Goal: Information Seeking & Learning: Learn about a topic

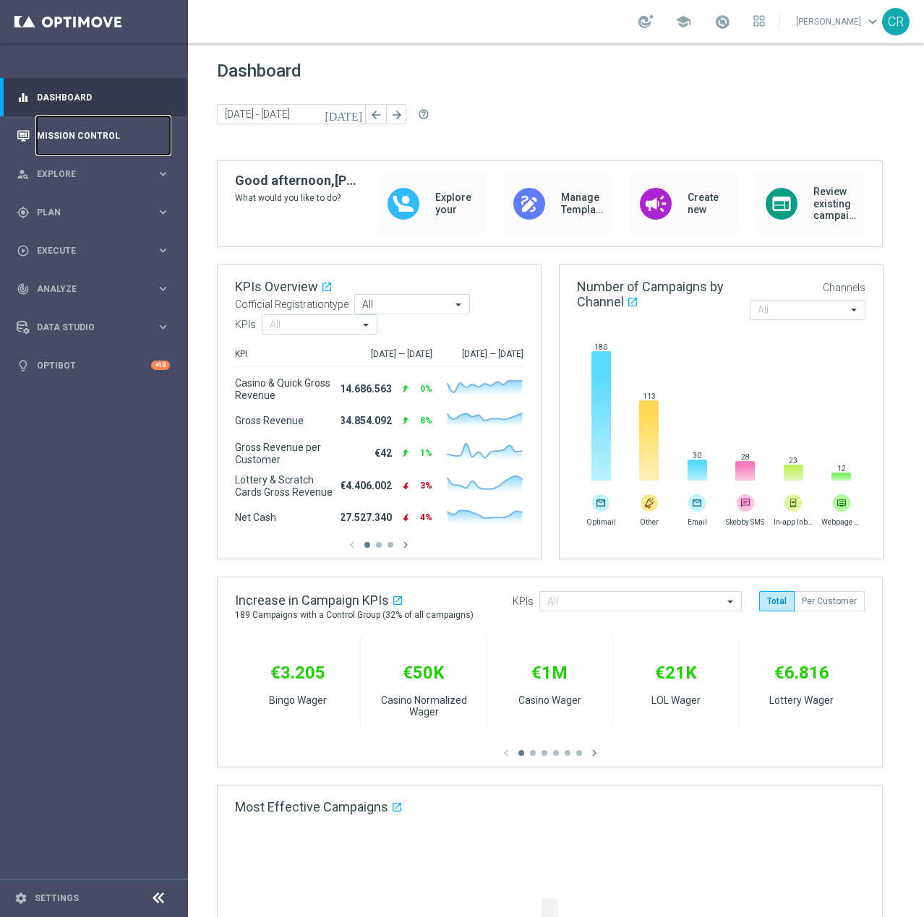
click at [51, 136] on link "Mission Control" at bounding box center [103, 135] width 133 height 38
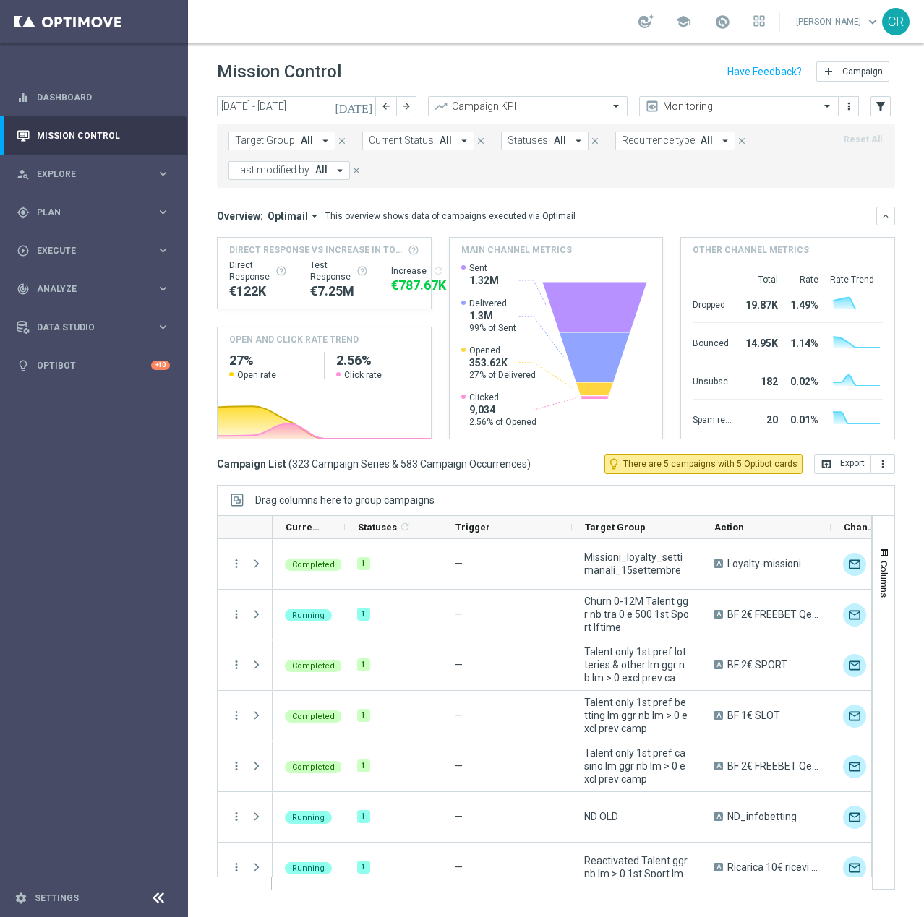
click at [366, 108] on icon "[DATE]" at bounding box center [354, 106] width 39 height 13
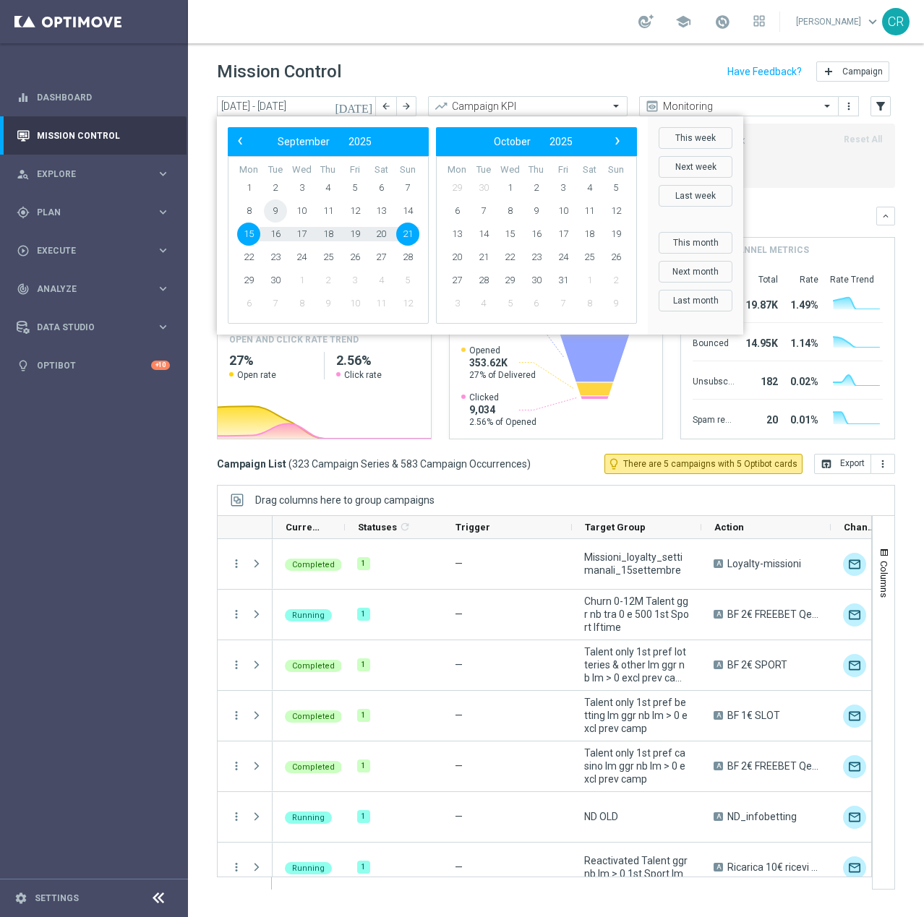
click at [275, 211] on span "9" at bounding box center [275, 211] width 23 height 23
click at [414, 210] on span "14" at bounding box center [407, 211] width 23 height 23
type input "[DATE] - [DATE]"
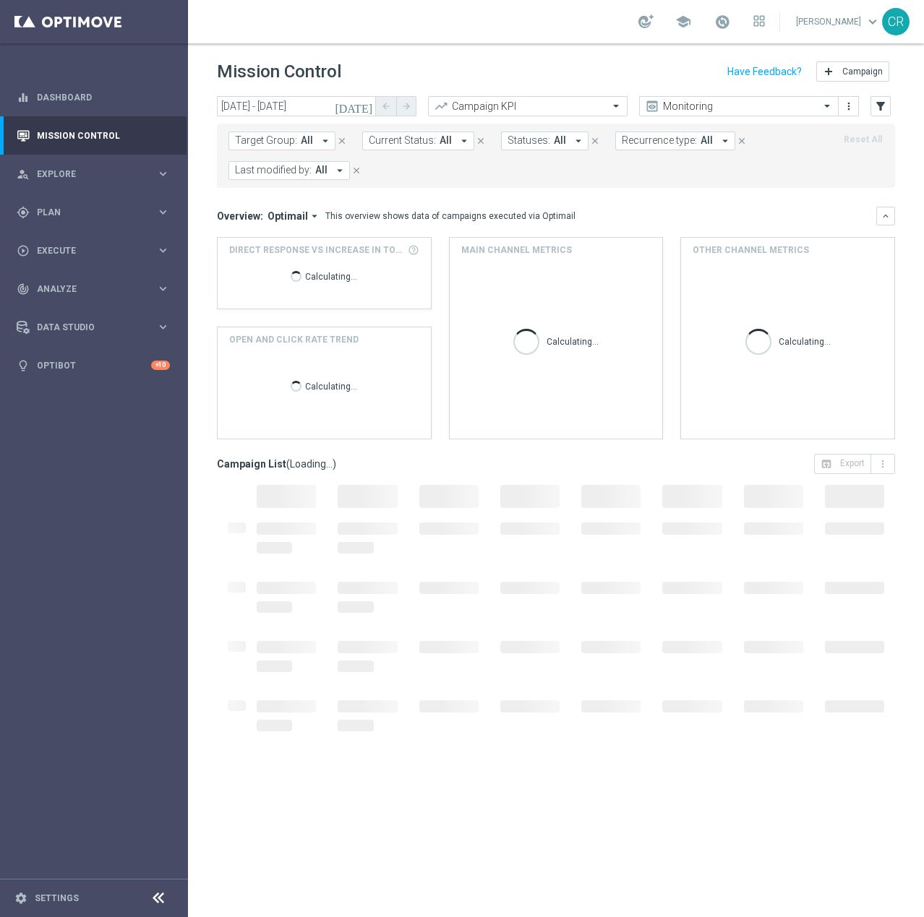
click at [273, 135] on span "Target Group:" at bounding box center [266, 140] width 62 height 12
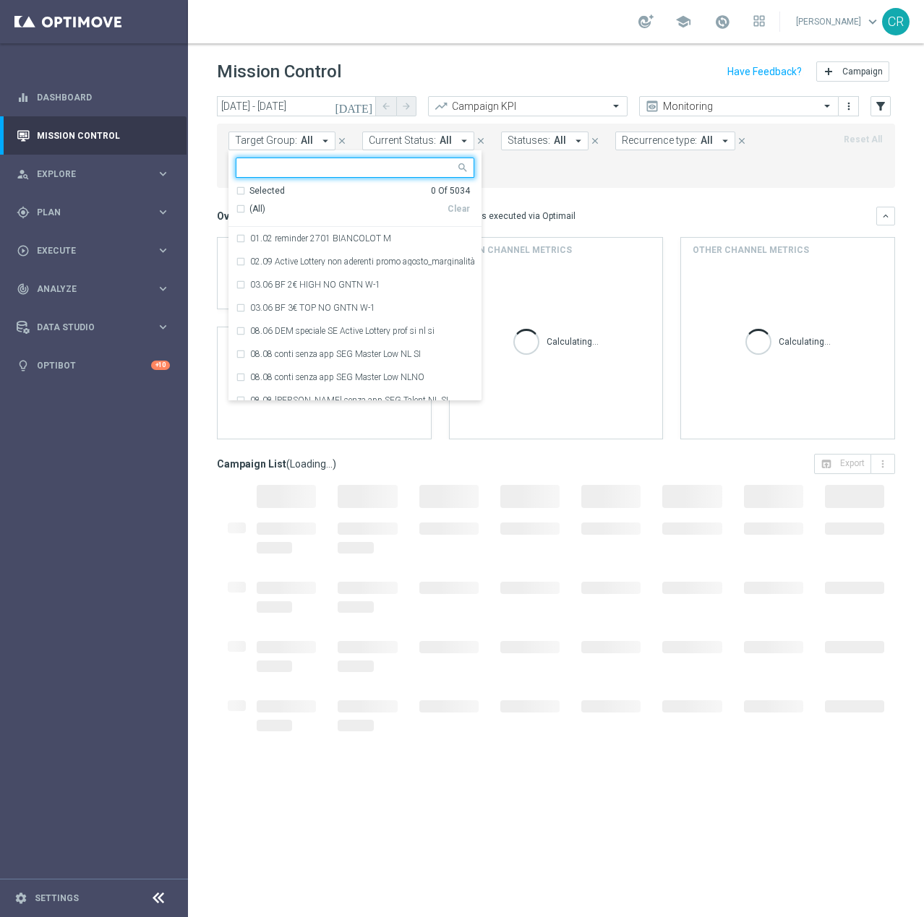
click at [279, 174] on input "text" at bounding box center [350, 168] width 212 height 12
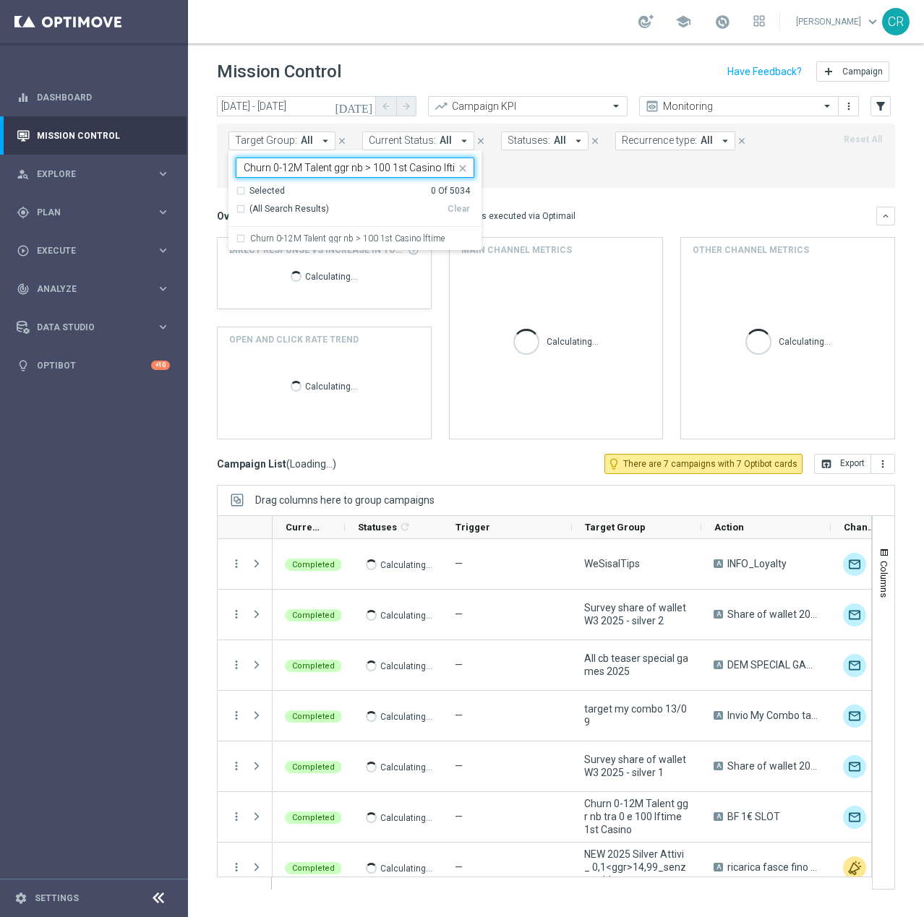
scroll to position [0, 10]
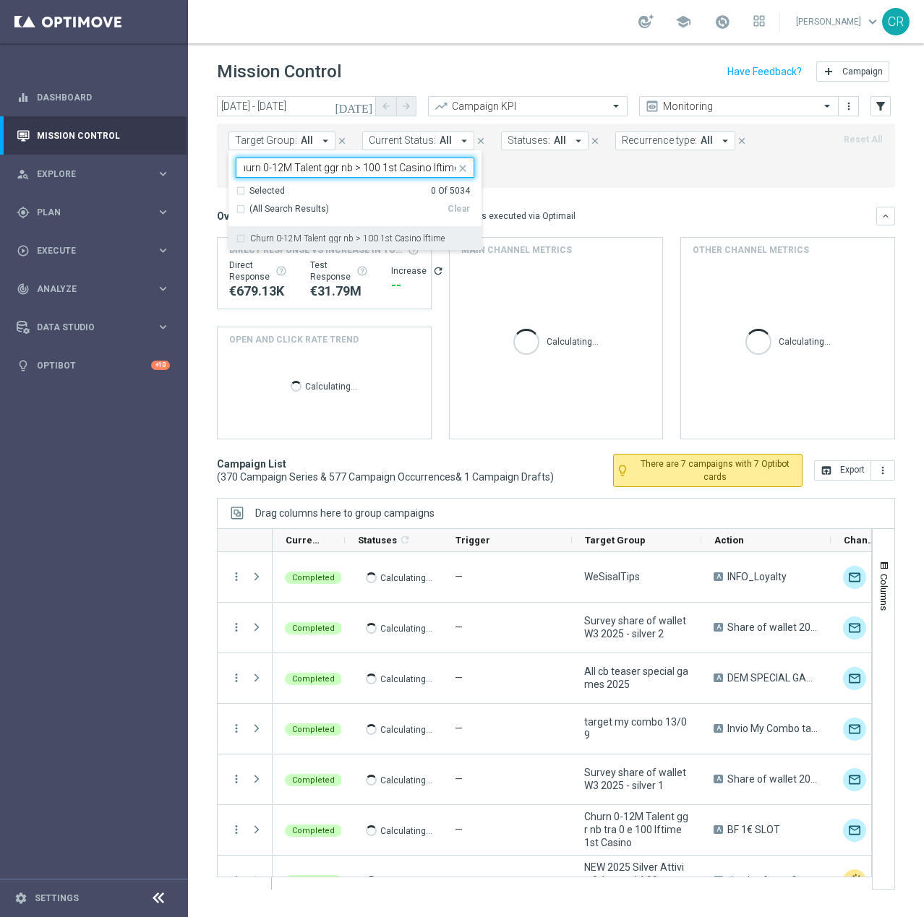
click at [325, 231] on div "Churn 0-12M Talent ggr nb > 100 1st Casino lftime" at bounding box center [355, 238] width 239 height 23
type input "Churn 0-12M Talent ggr nb > 100 1st Casino lftime"
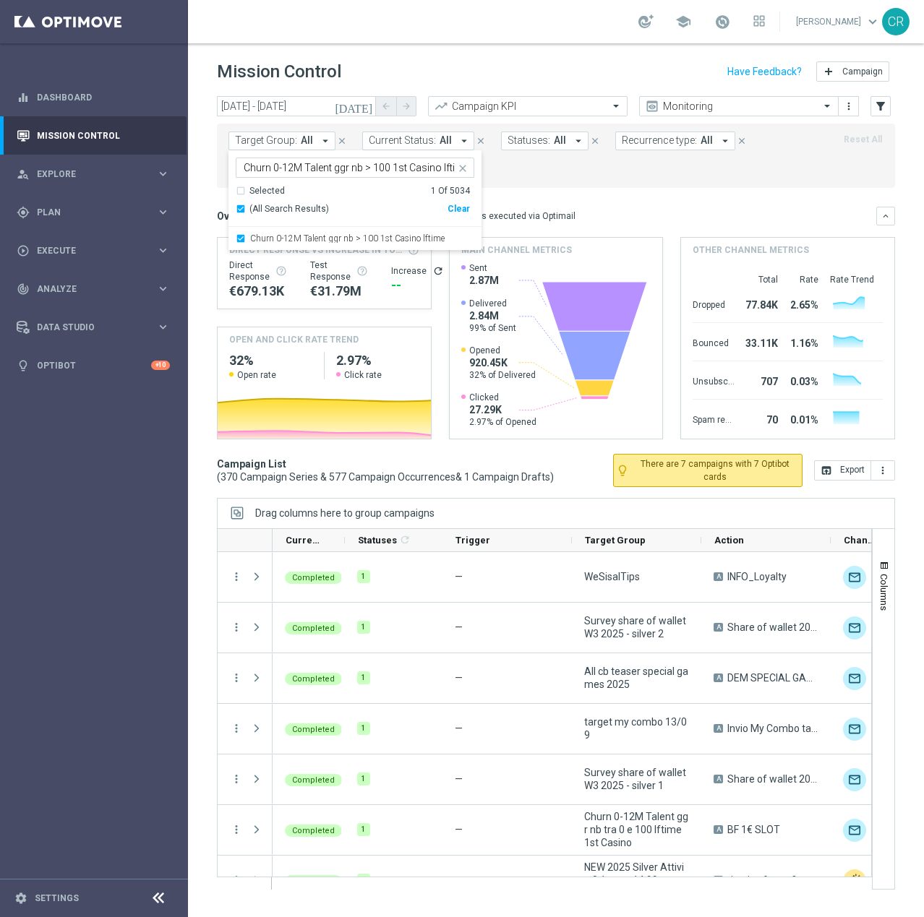
click at [754, 182] on div "Target Group: All arrow_drop_down Churn 0-12M Talent ggr nb > 100 1st Casino lf…" at bounding box center [556, 156] width 678 height 64
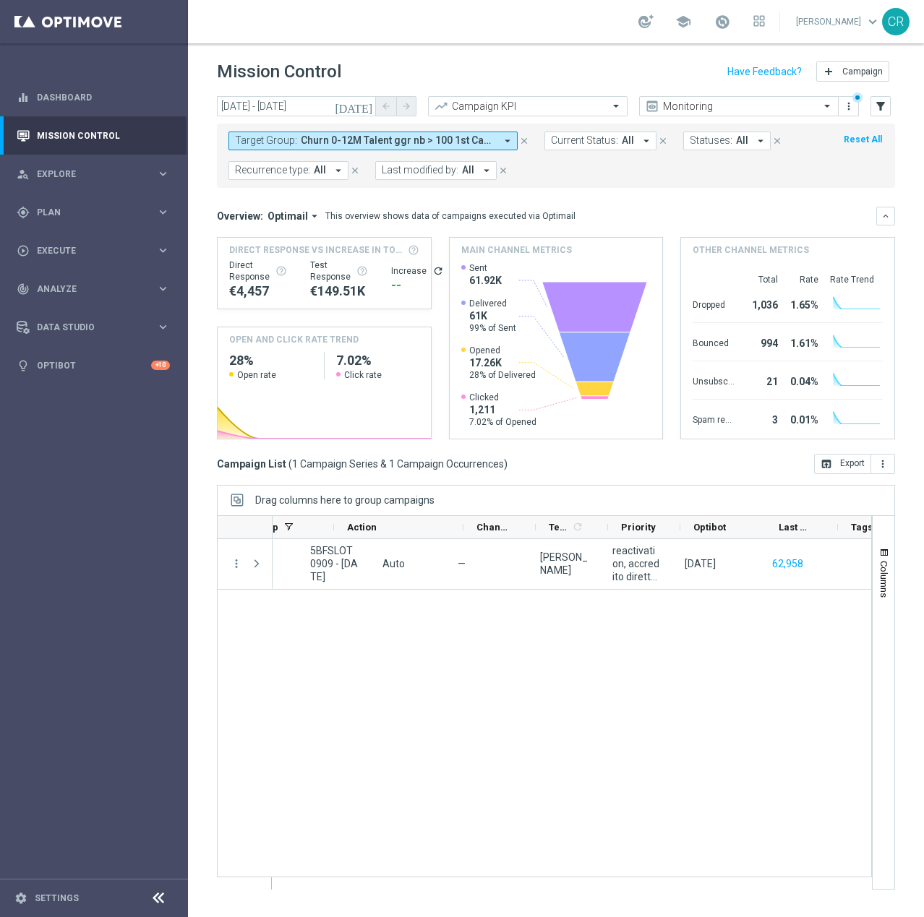
scroll to position [0, 622]
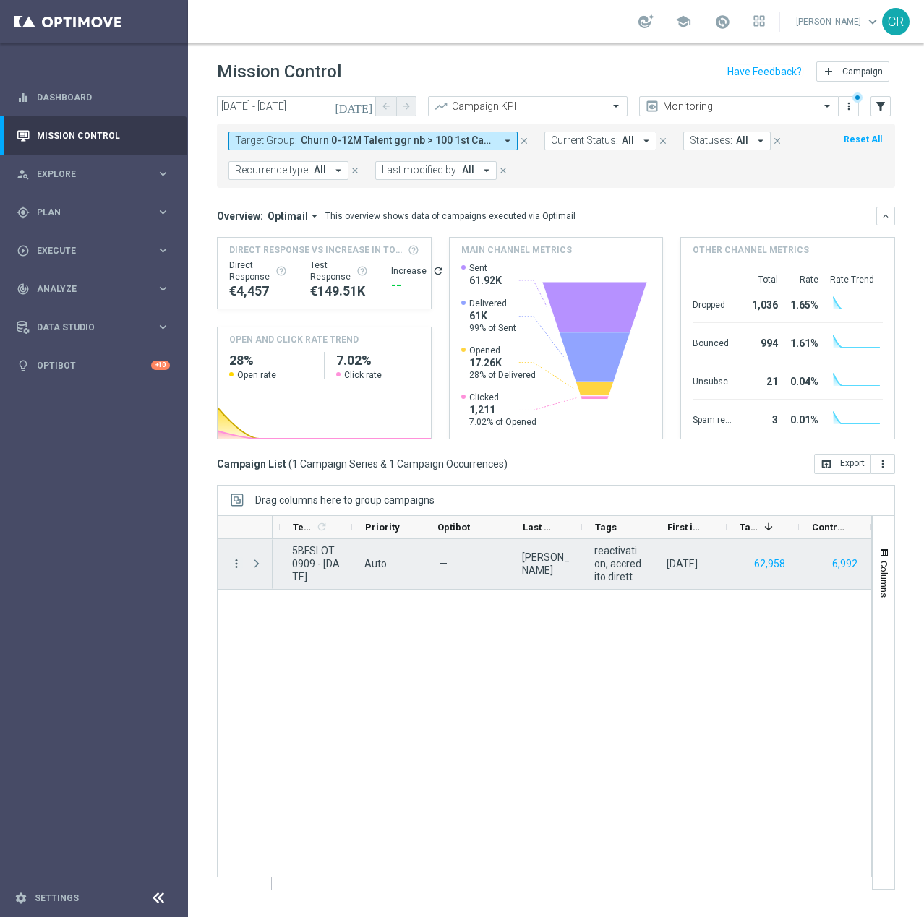
click at [233, 560] on icon "more_vert" at bounding box center [236, 563] width 13 height 13
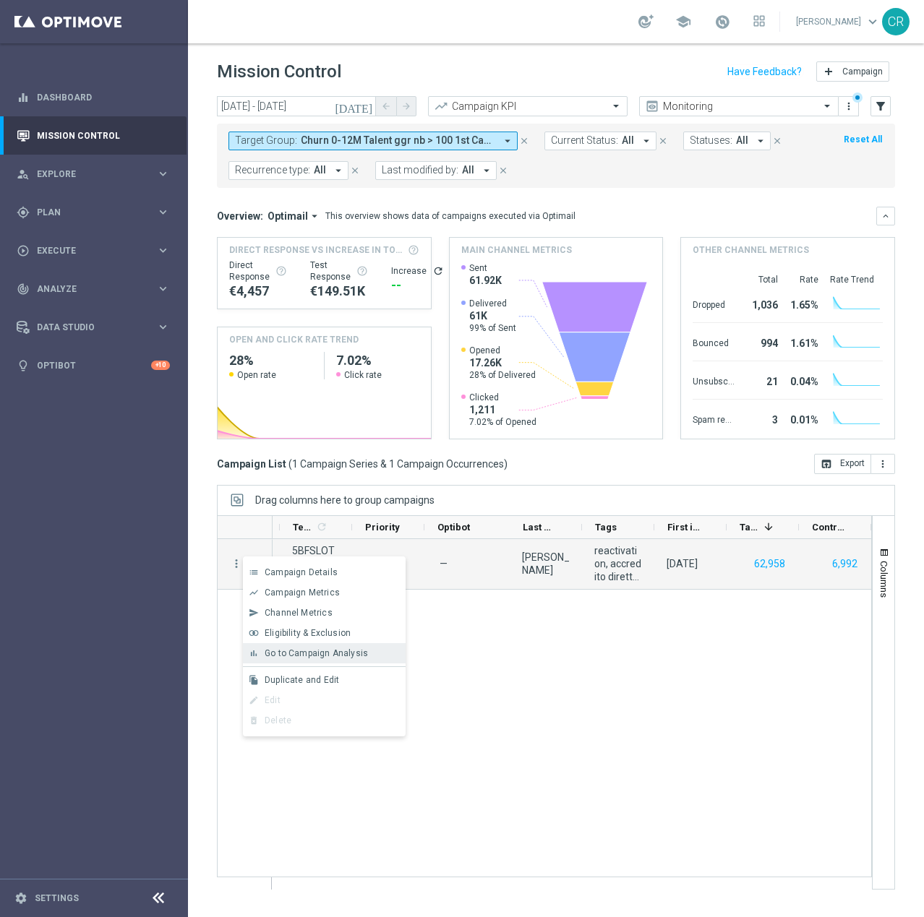
click at [280, 656] on span "Go to Campaign Analysis" at bounding box center [316, 653] width 103 height 10
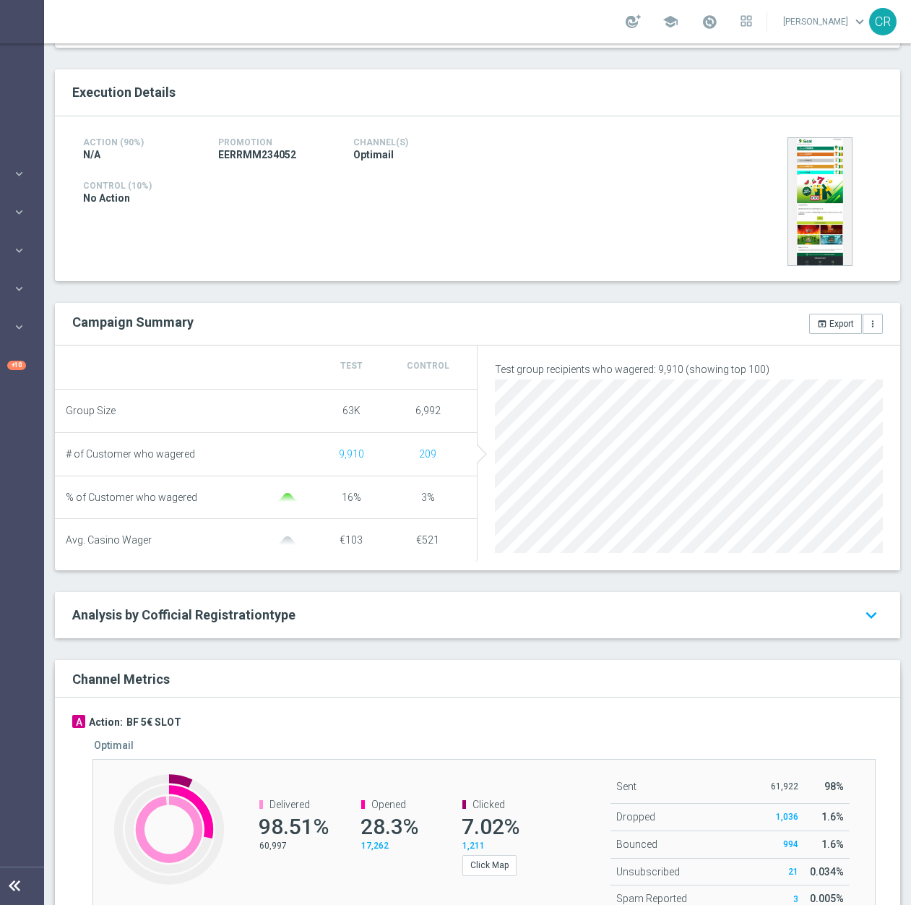
scroll to position [30, 0]
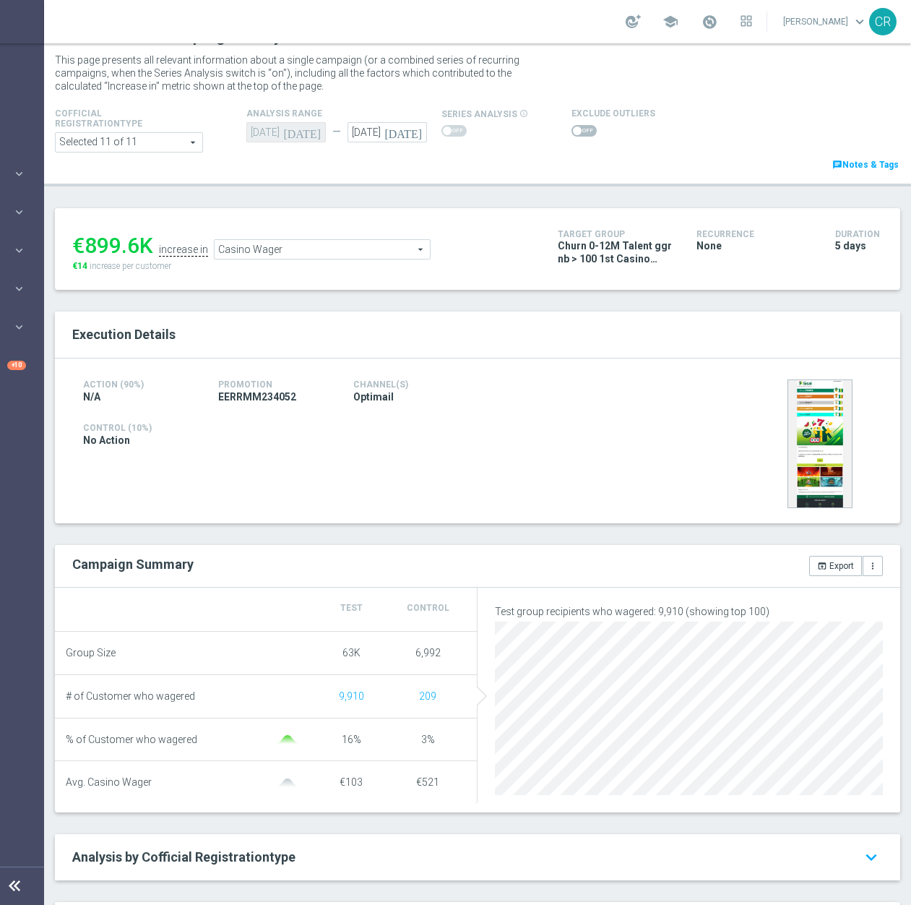
click at [300, 254] on span "Casino Wager" at bounding box center [322, 249] width 215 height 19
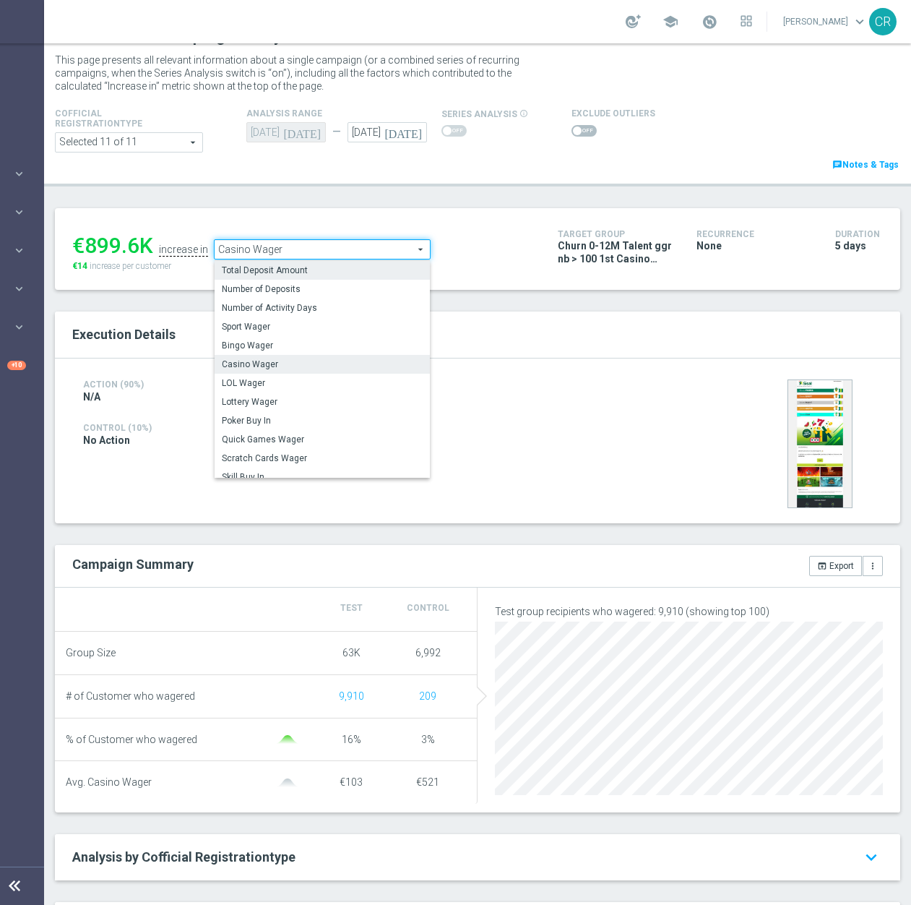
click at [300, 270] on span "Total Deposit Amount" at bounding box center [322, 271] width 201 height 12
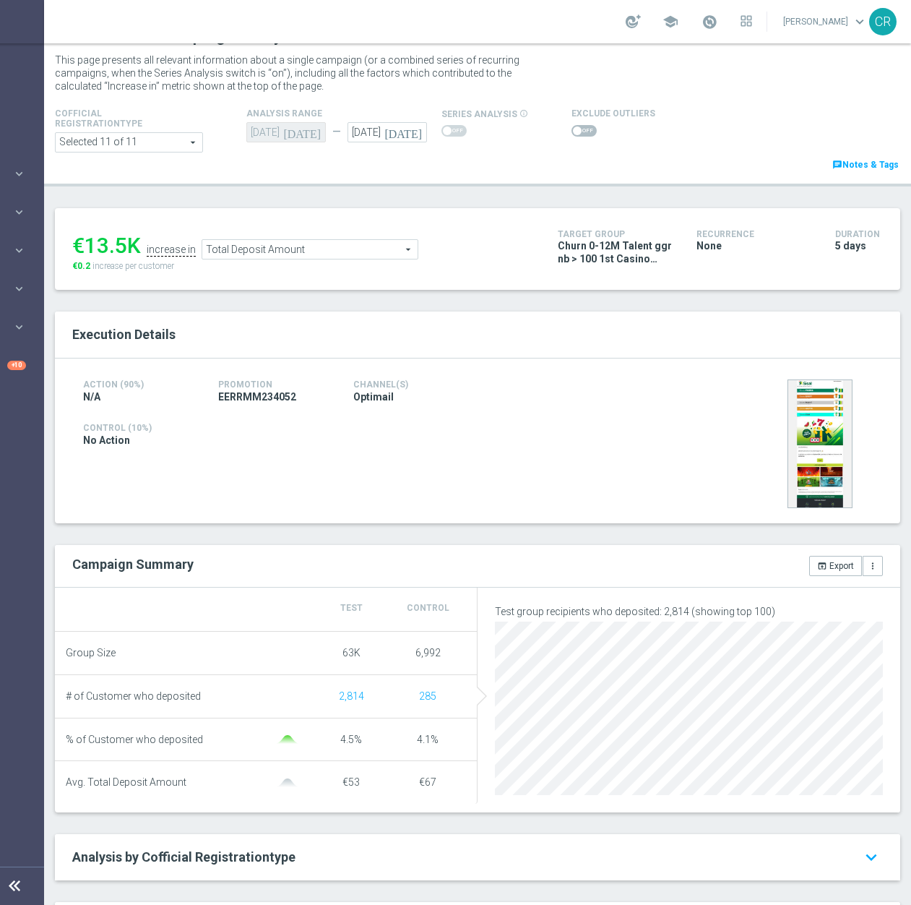
click at [342, 259] on span "Total Deposit Amount" at bounding box center [309, 249] width 215 height 19
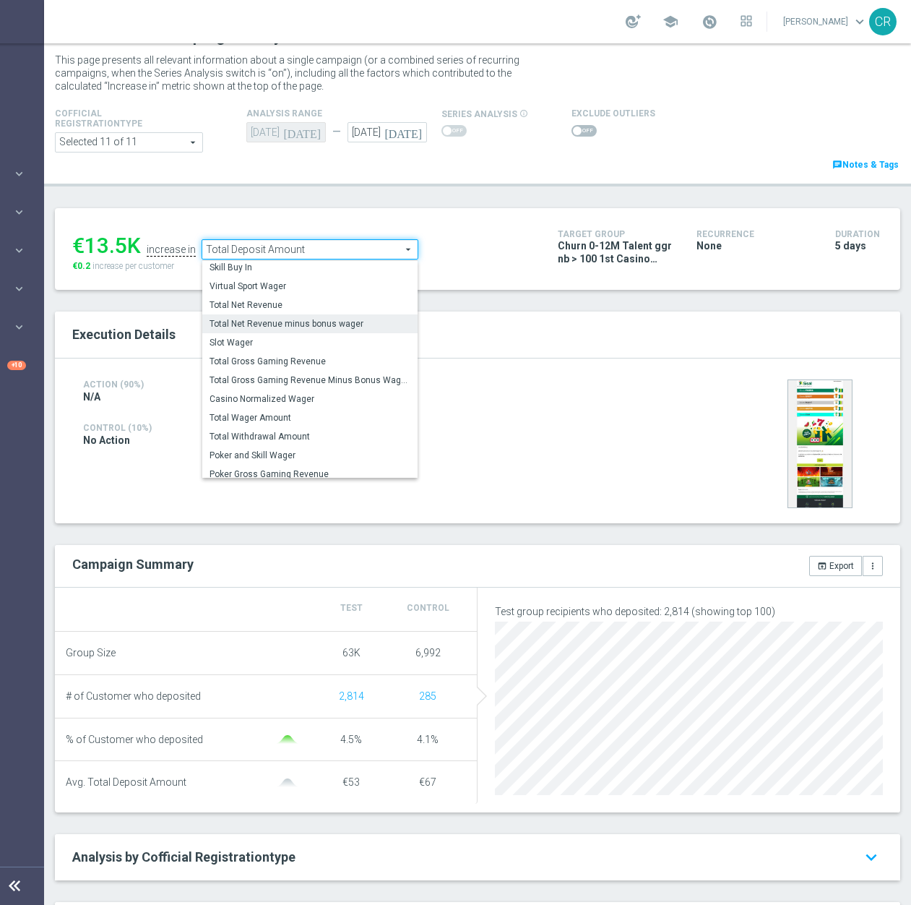
scroll to position [207, 0]
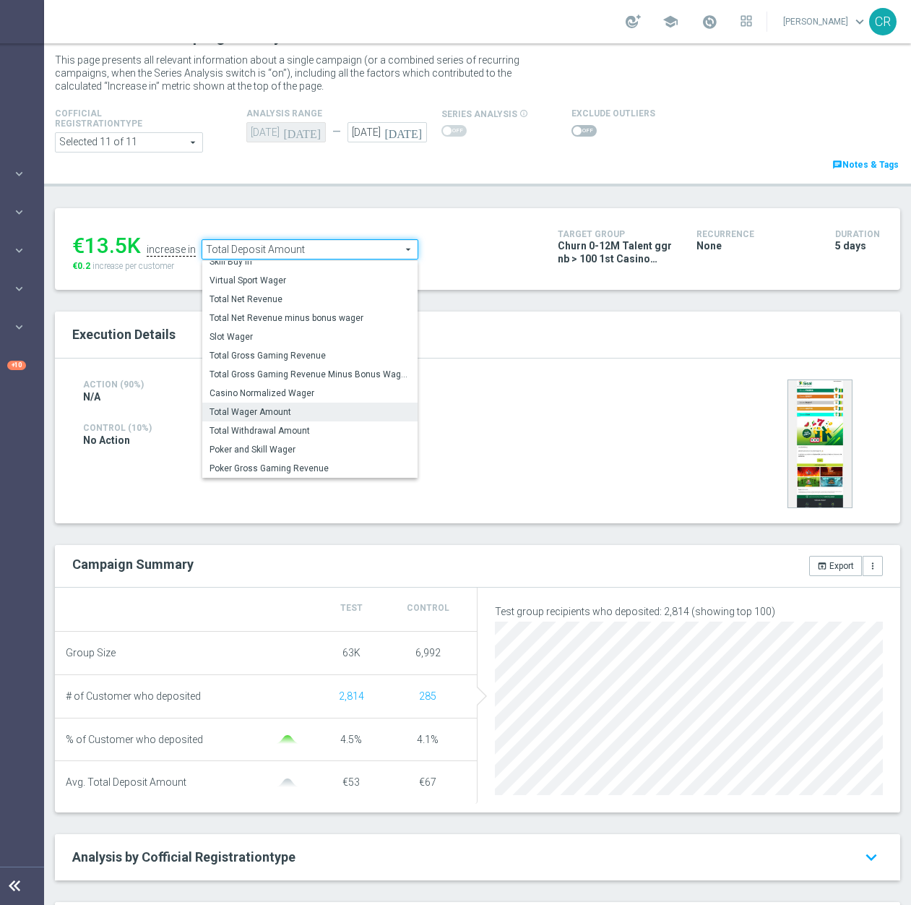
click at [319, 405] on label "Total Wager Amount" at bounding box center [309, 412] width 215 height 19
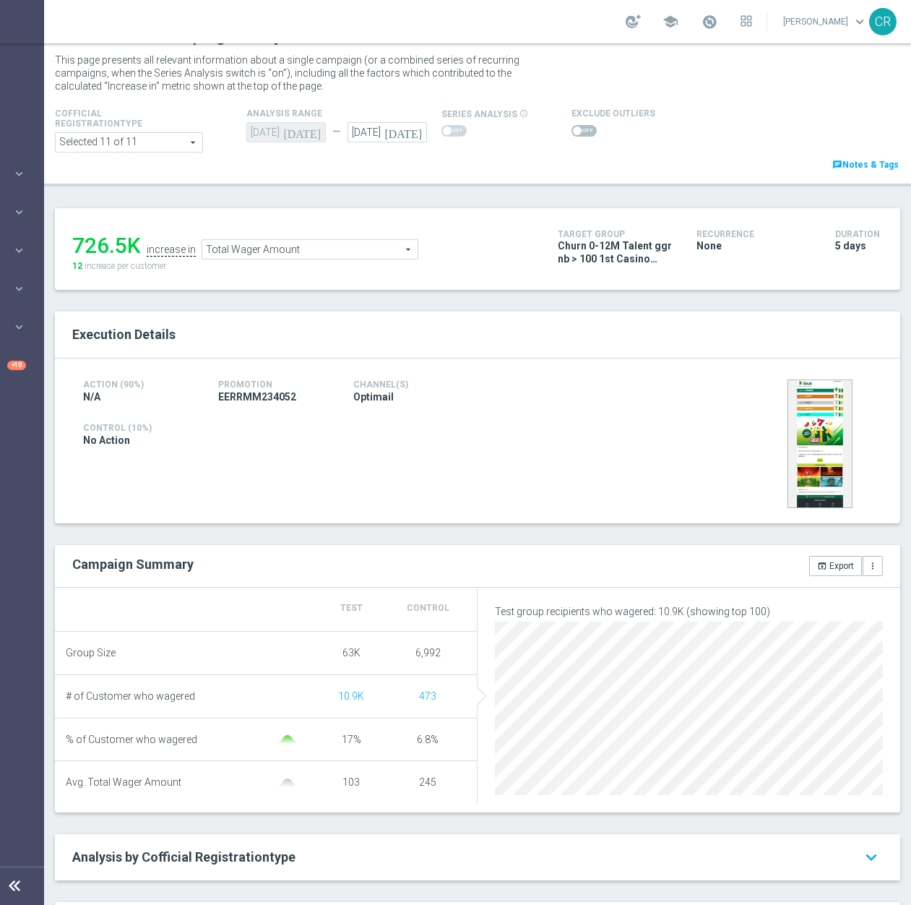
click at [332, 250] on span "Total Wager Amount" at bounding box center [309, 249] width 215 height 19
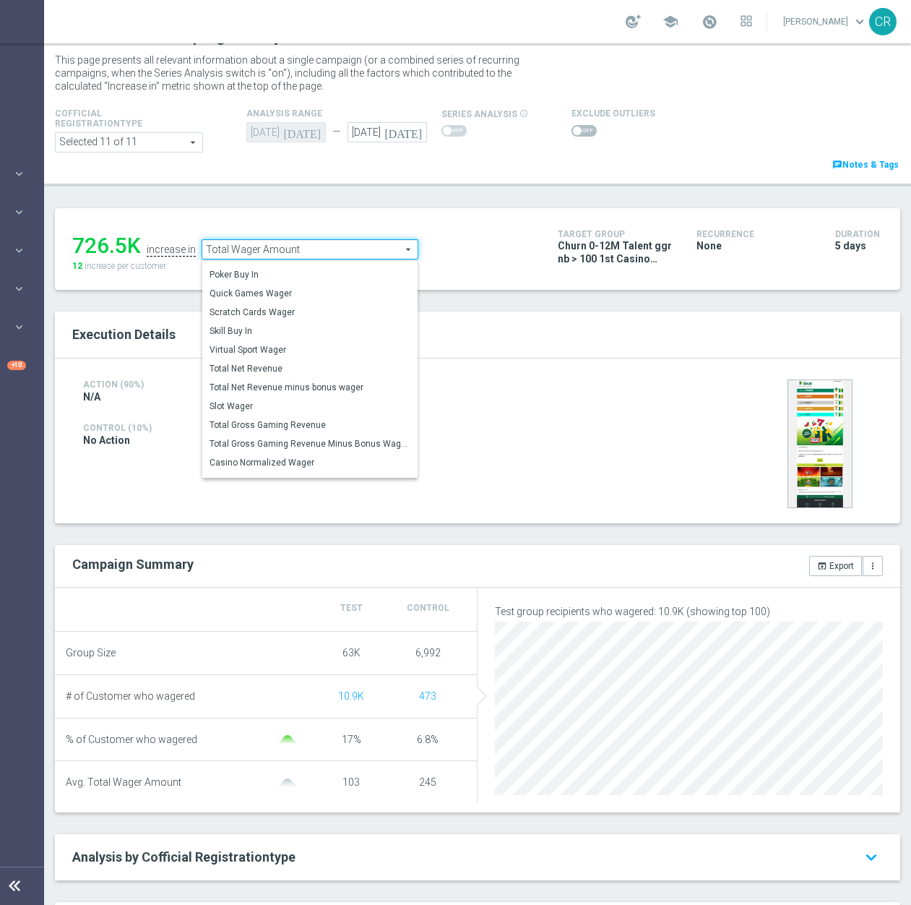
scroll to position [207, 0]
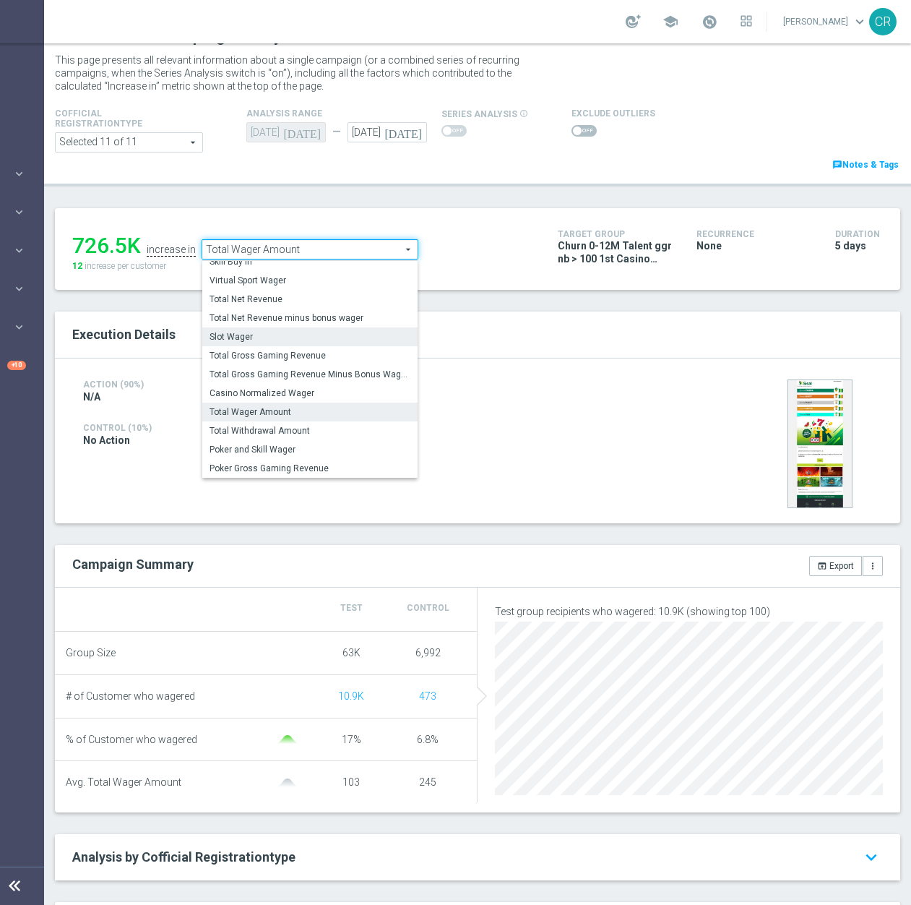
click at [356, 335] on span "Slot Wager" at bounding box center [310, 337] width 201 height 12
type input "Slot Wager"
